Goal: Navigation & Orientation: Find specific page/section

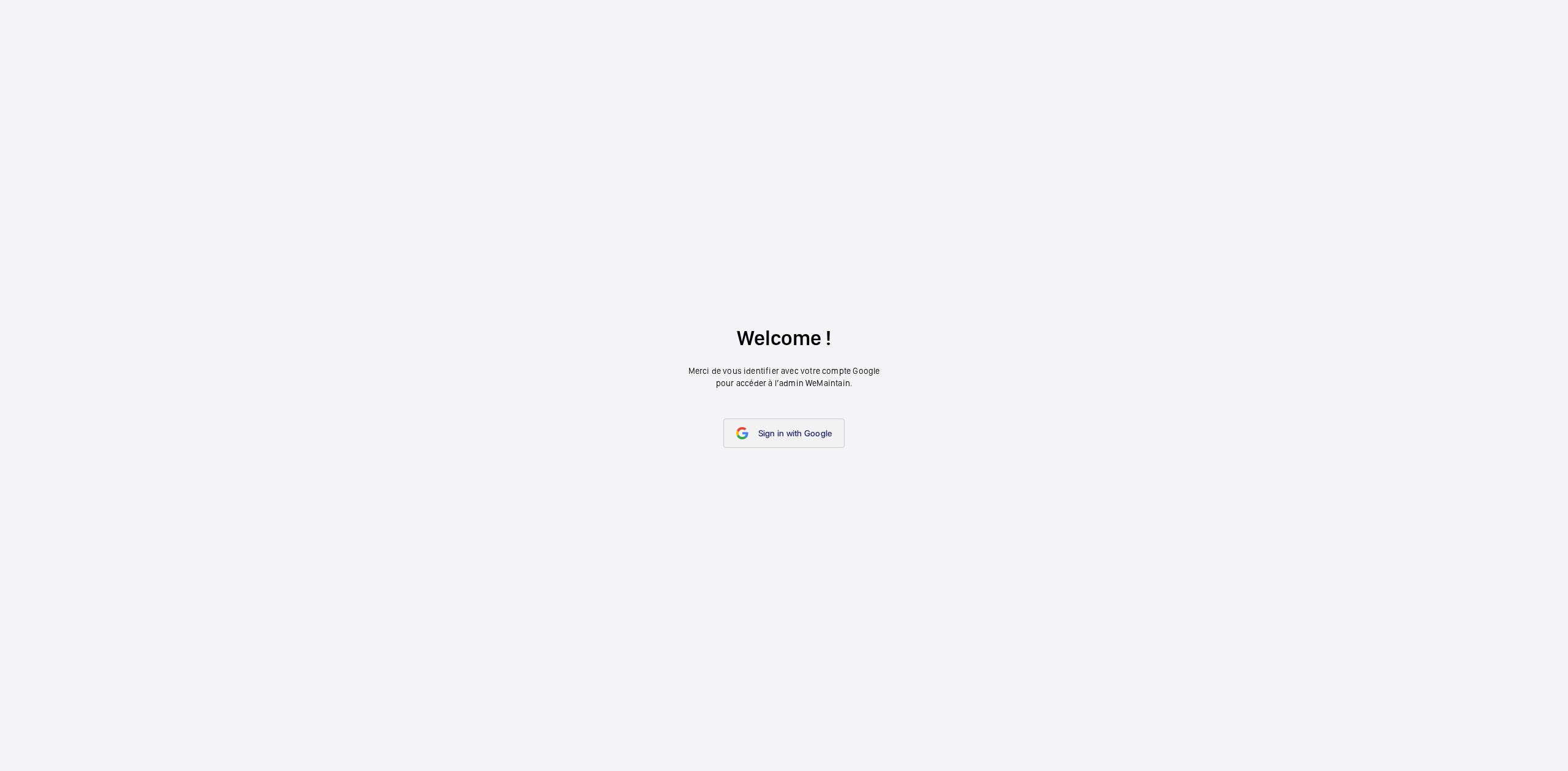
click at [782, 427] on link "Sign in with Google" at bounding box center [784, 434] width 122 height 30
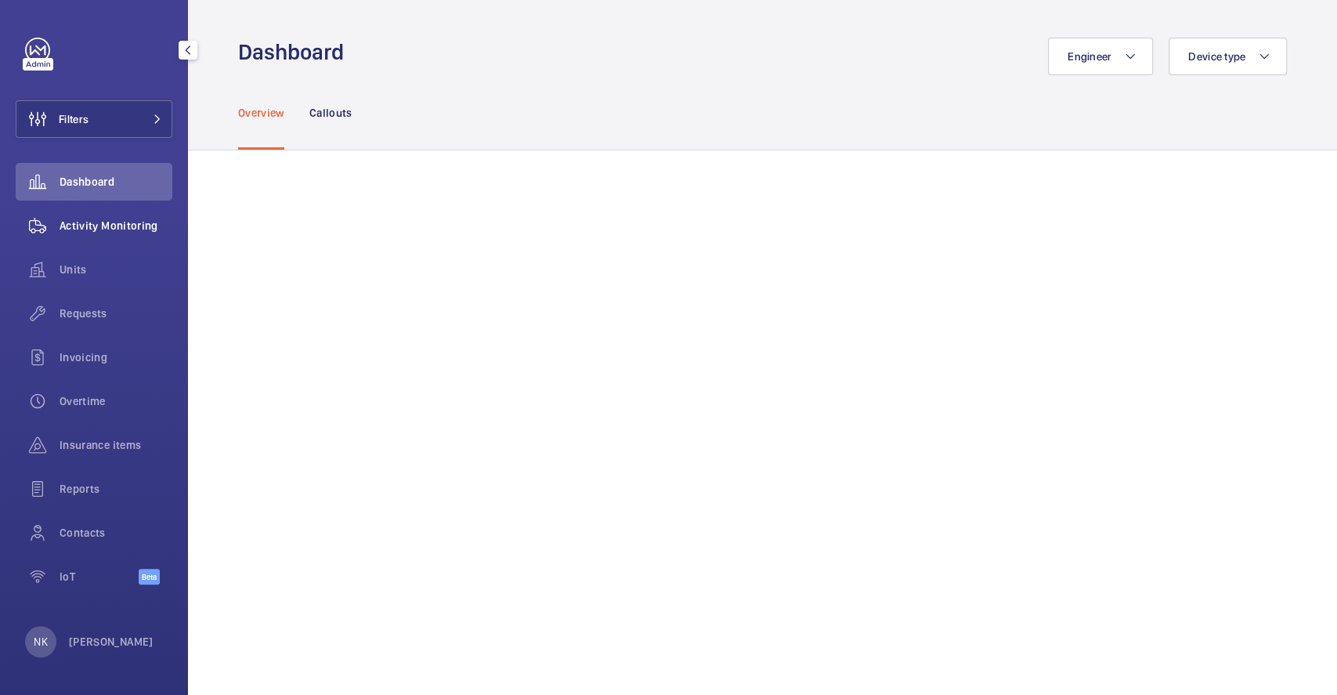
click at [80, 226] on span "Activity Monitoring" at bounding box center [116, 226] width 113 height 16
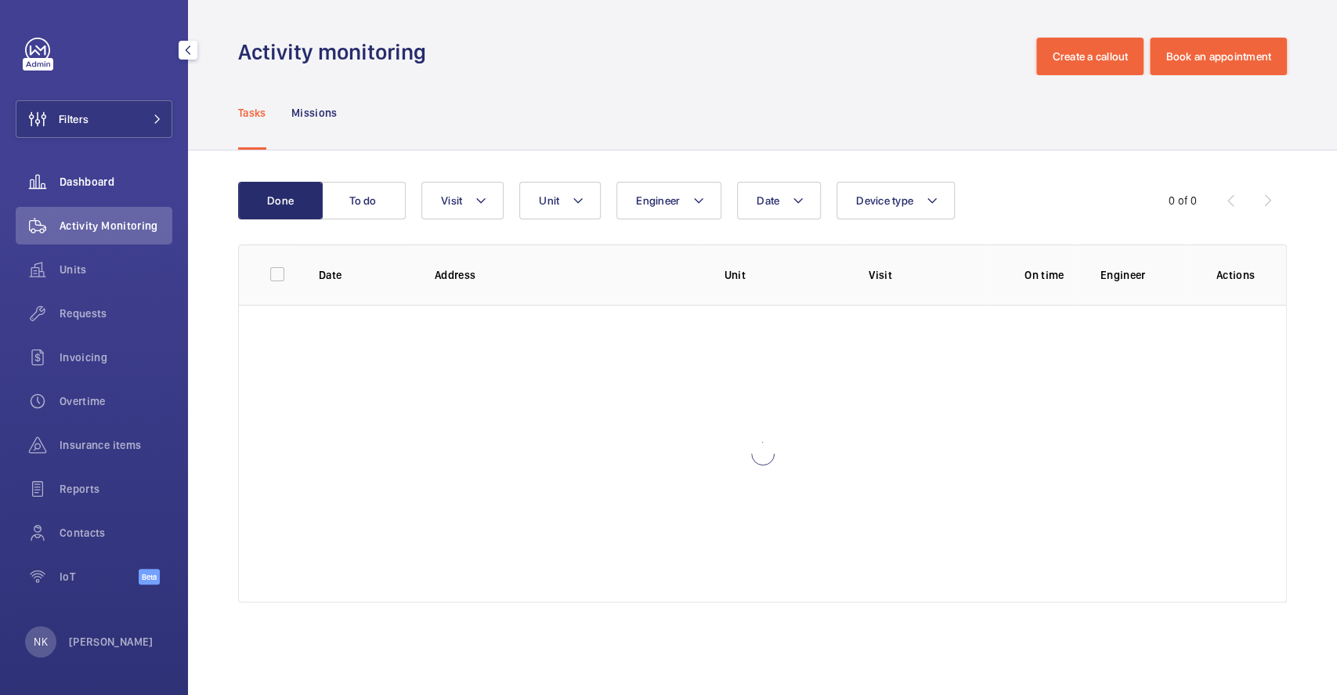
click at [74, 179] on span "Dashboard" at bounding box center [116, 182] width 113 height 16
